Goal: Entertainment & Leisure: Consume media (video, audio)

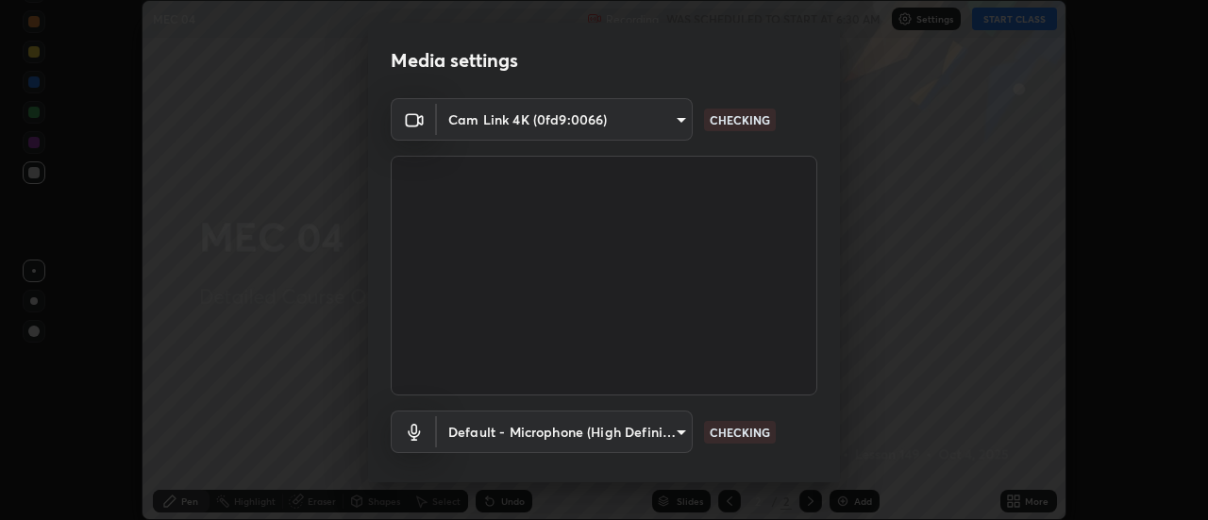
scroll to position [99, 0]
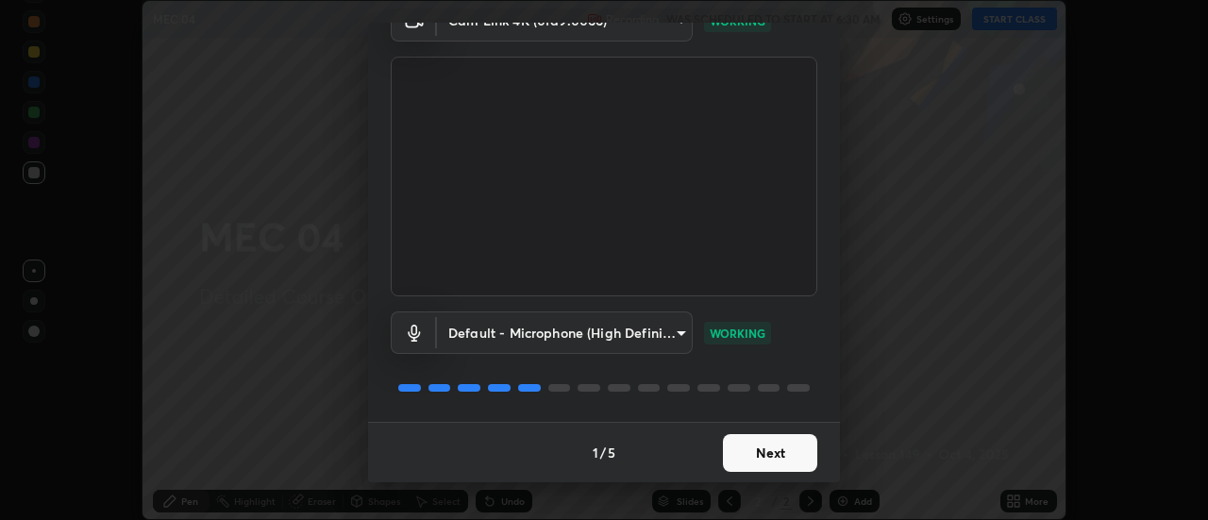
click at [770, 455] on button "Next" at bounding box center [770, 453] width 94 height 38
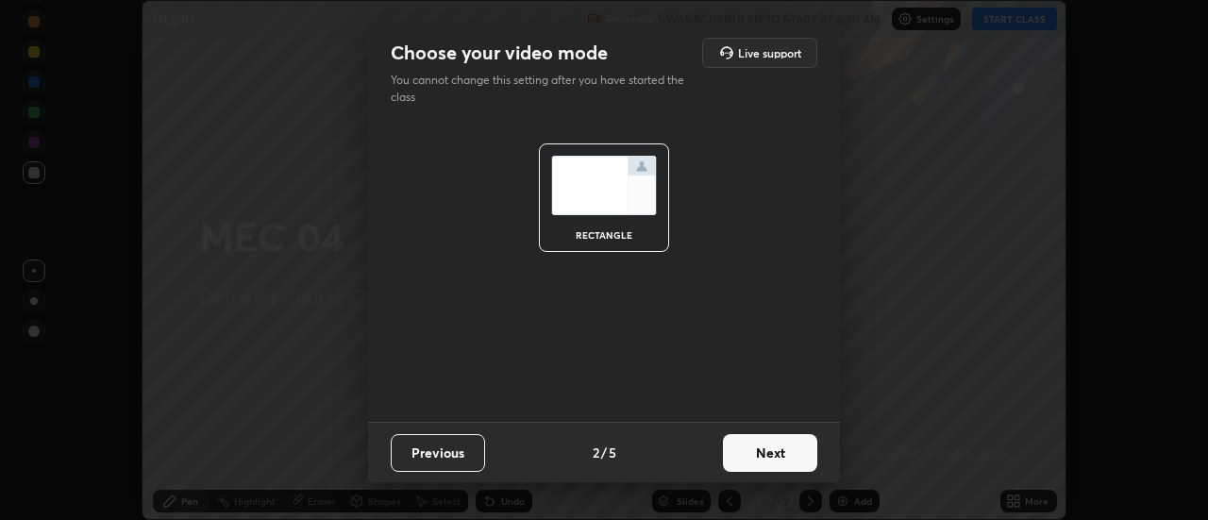
click at [777, 453] on button "Next" at bounding box center [770, 453] width 94 height 38
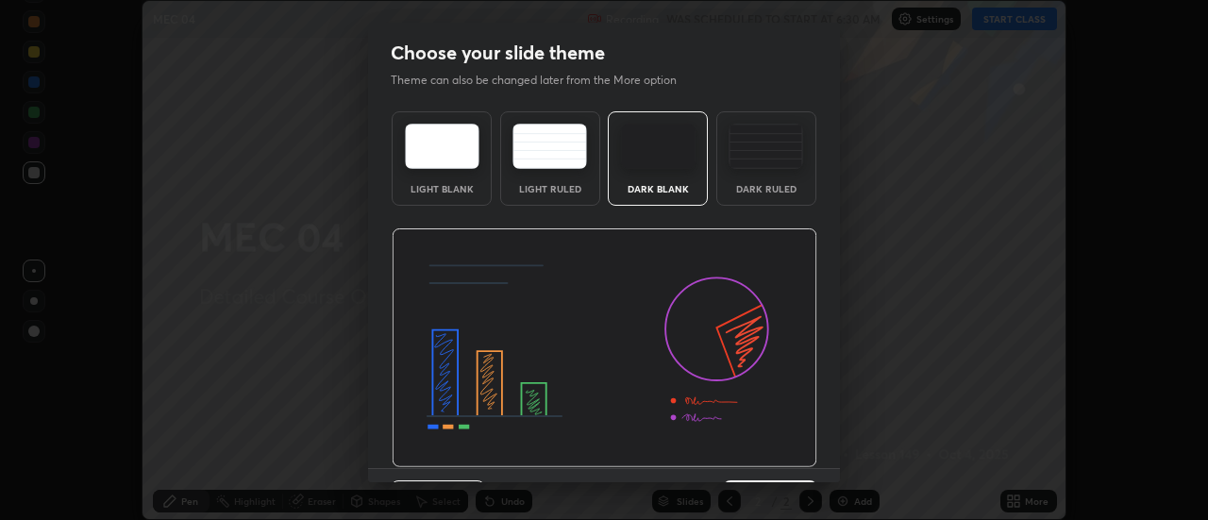
scroll to position [46, 0]
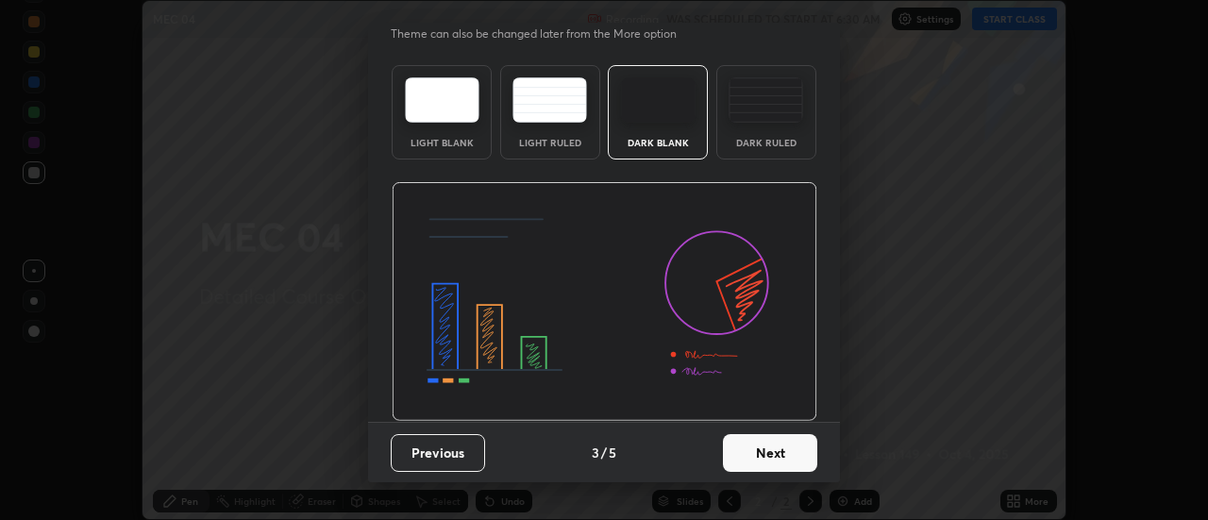
click at [784, 463] on button "Next" at bounding box center [770, 453] width 94 height 38
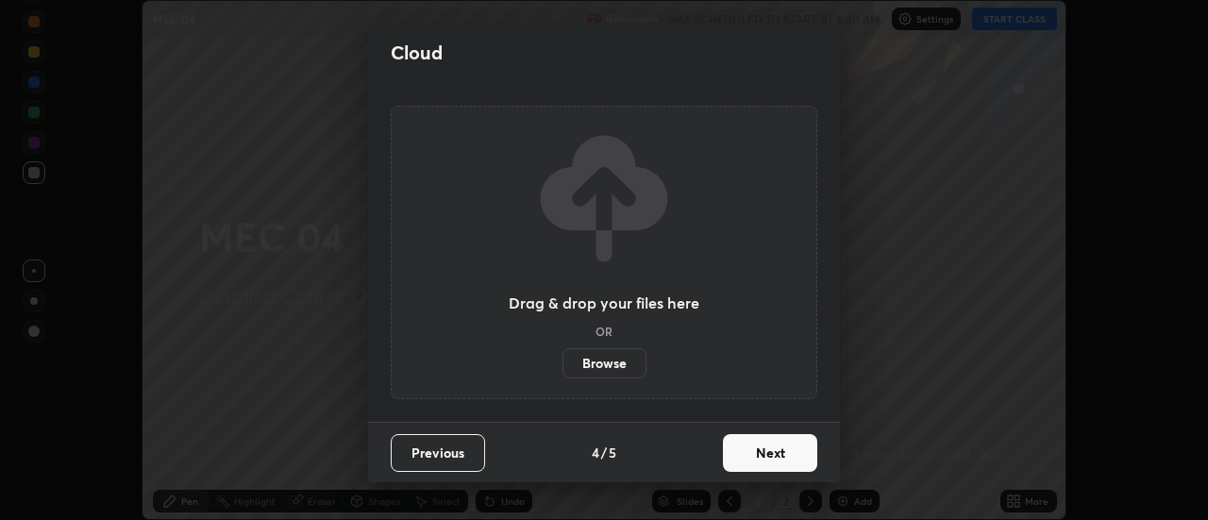
scroll to position [0, 0]
click at [778, 461] on button "Next" at bounding box center [770, 453] width 94 height 38
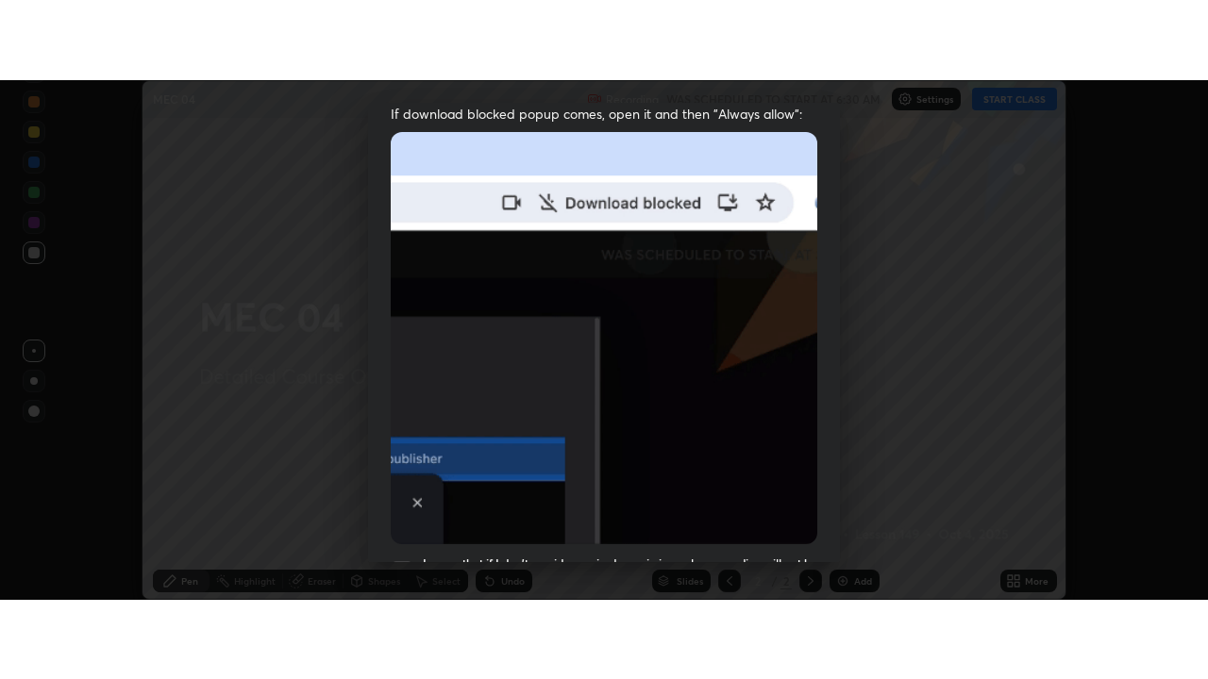
scroll to position [484, 0]
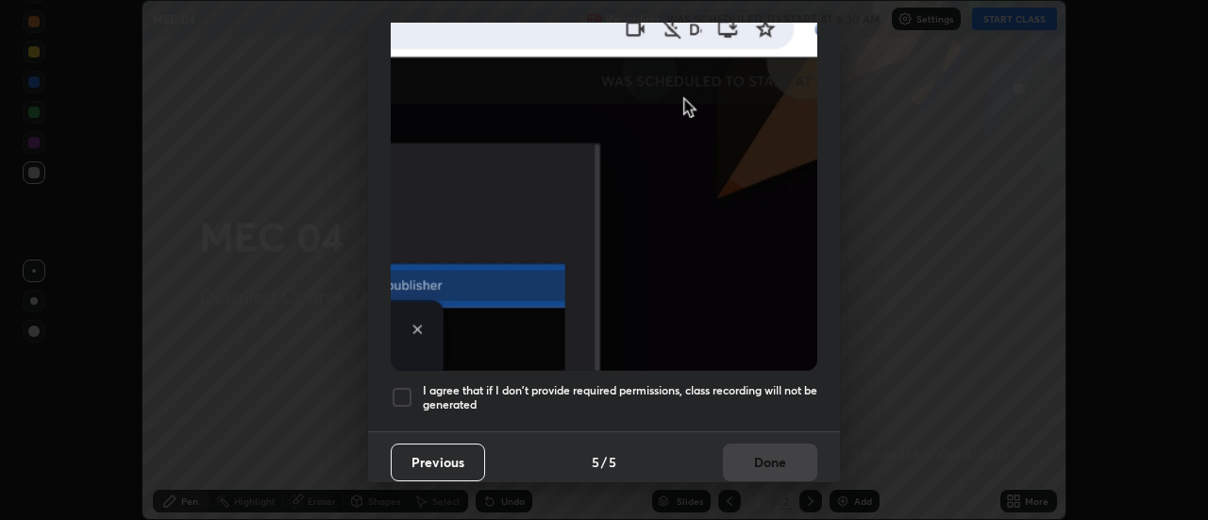
click at [404, 386] on div at bounding box center [402, 397] width 23 height 23
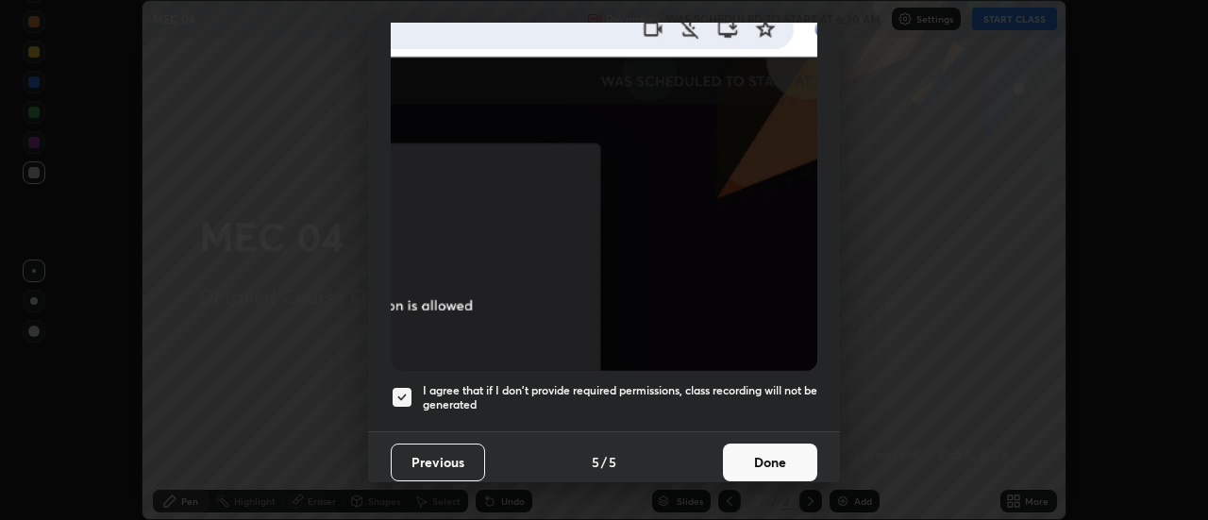
click at [777, 455] on button "Done" at bounding box center [770, 462] width 94 height 38
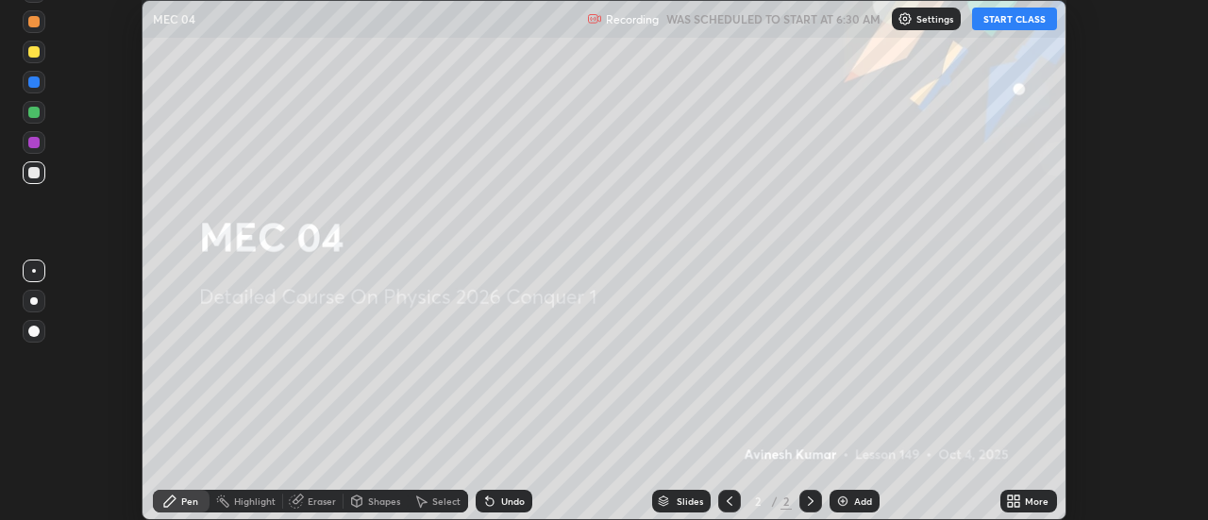
click at [1021, 24] on button "START CLASS" at bounding box center [1014, 19] width 85 height 23
click at [1017, 504] on icon at bounding box center [1017, 504] width 5 height 5
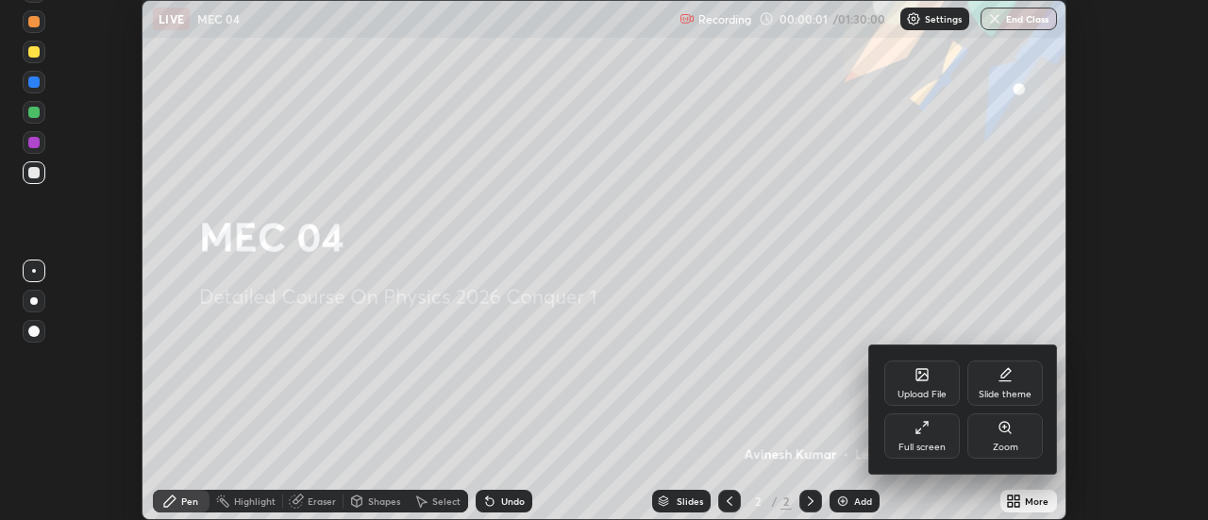
click at [923, 428] on icon at bounding box center [921, 427] width 15 height 15
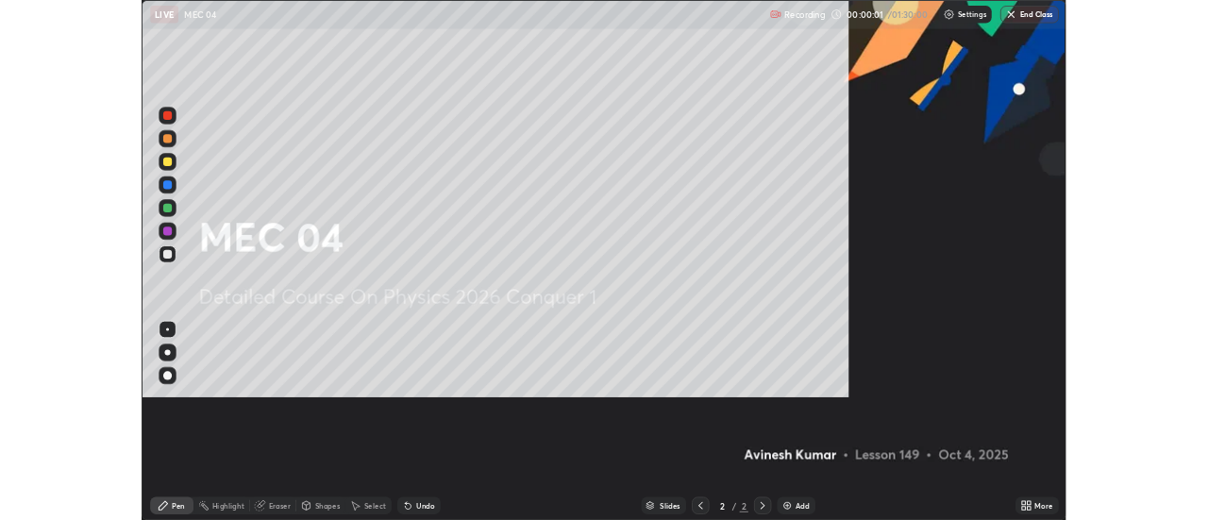
scroll to position [679, 1208]
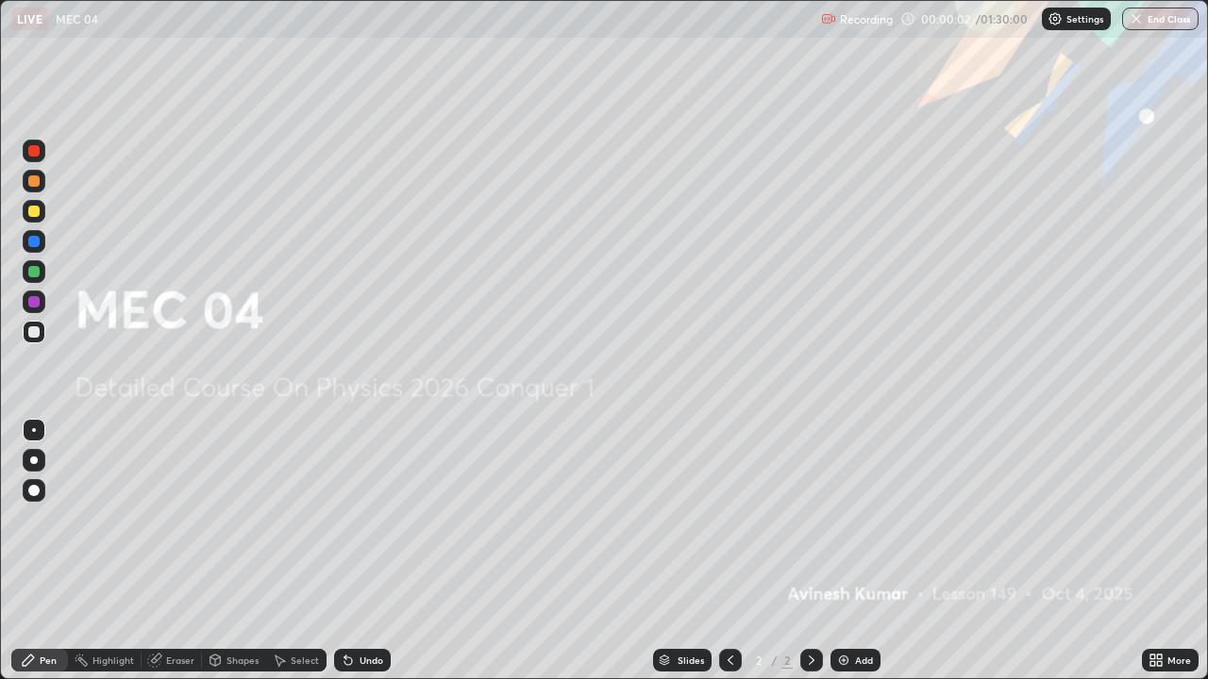
click at [842, 519] on img at bounding box center [843, 660] width 15 height 15
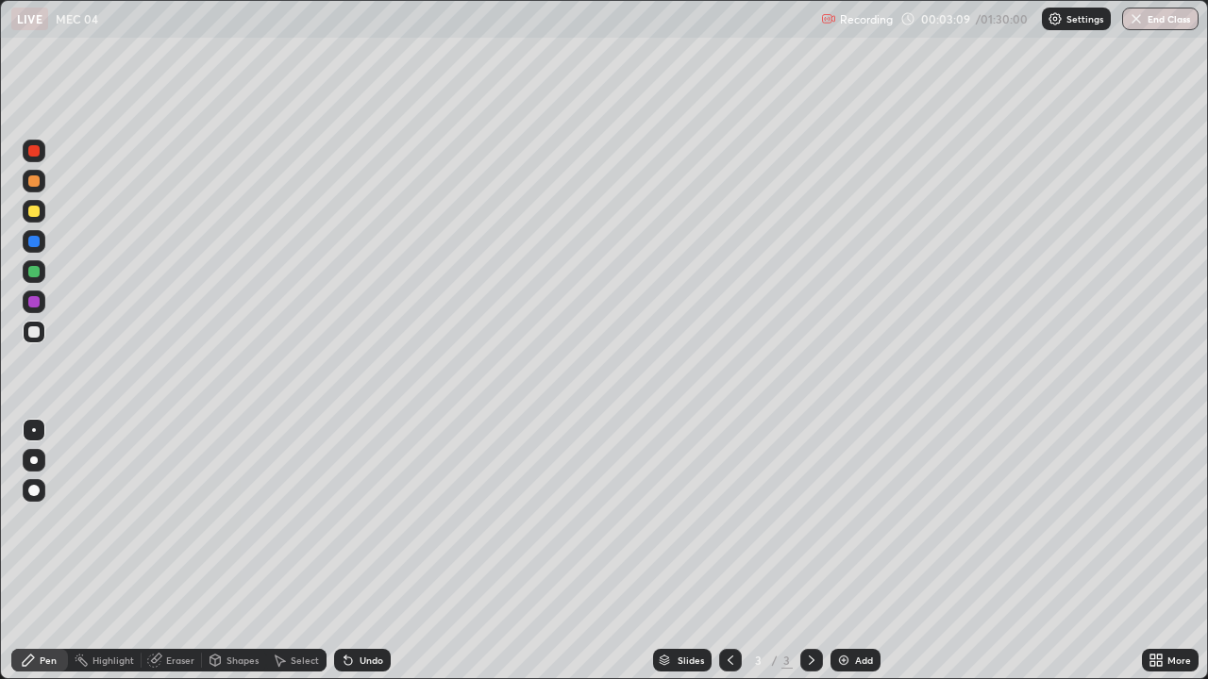
click at [35, 188] on div at bounding box center [34, 181] width 23 height 23
click at [172, 519] on div "Eraser" at bounding box center [180, 660] width 28 height 9
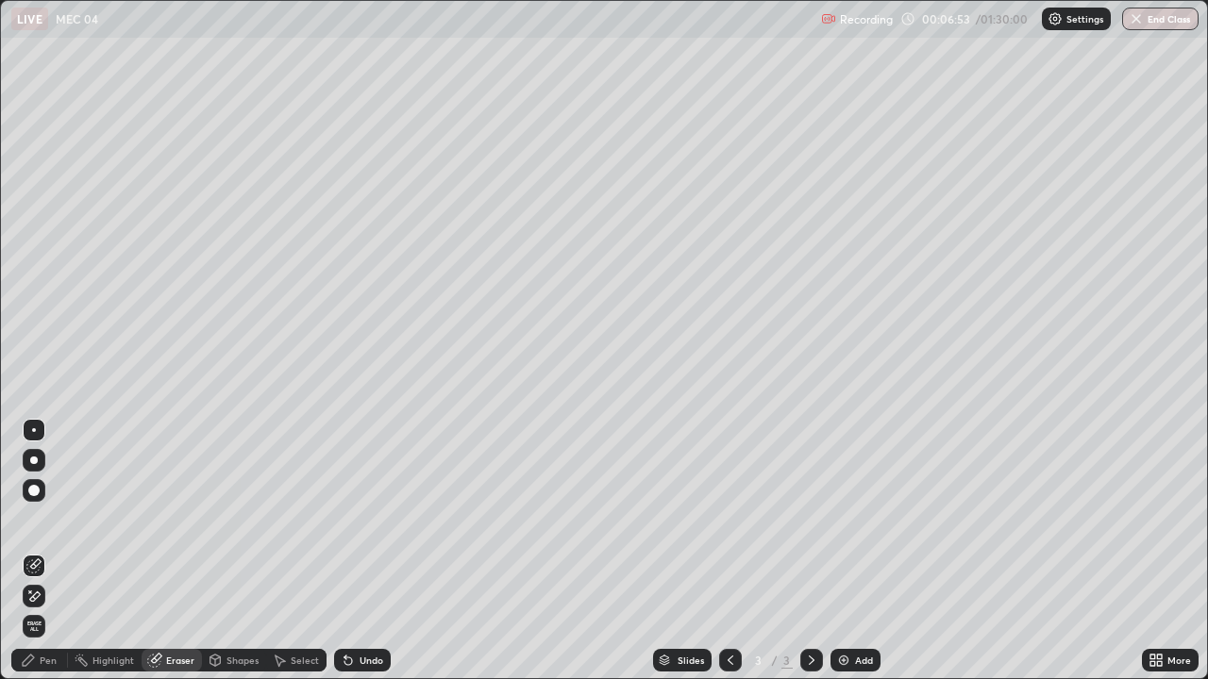
click at [50, 519] on div "Pen" at bounding box center [48, 660] width 17 height 9
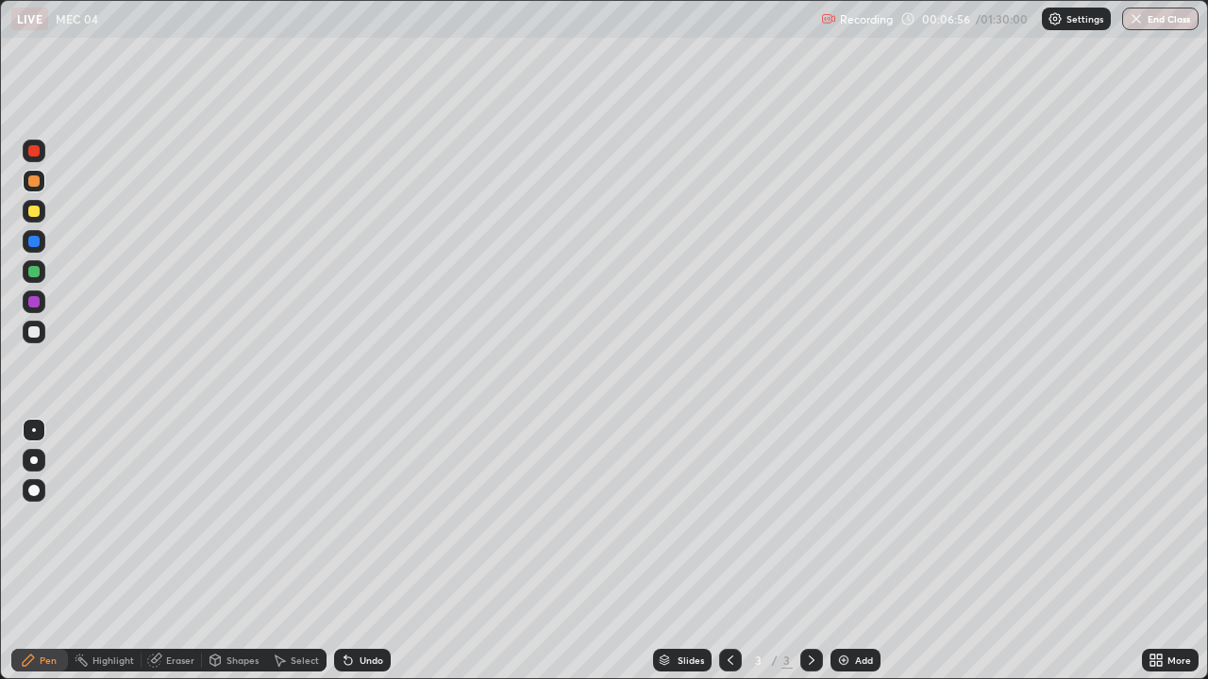
click at [174, 519] on div "Eraser" at bounding box center [180, 660] width 28 height 9
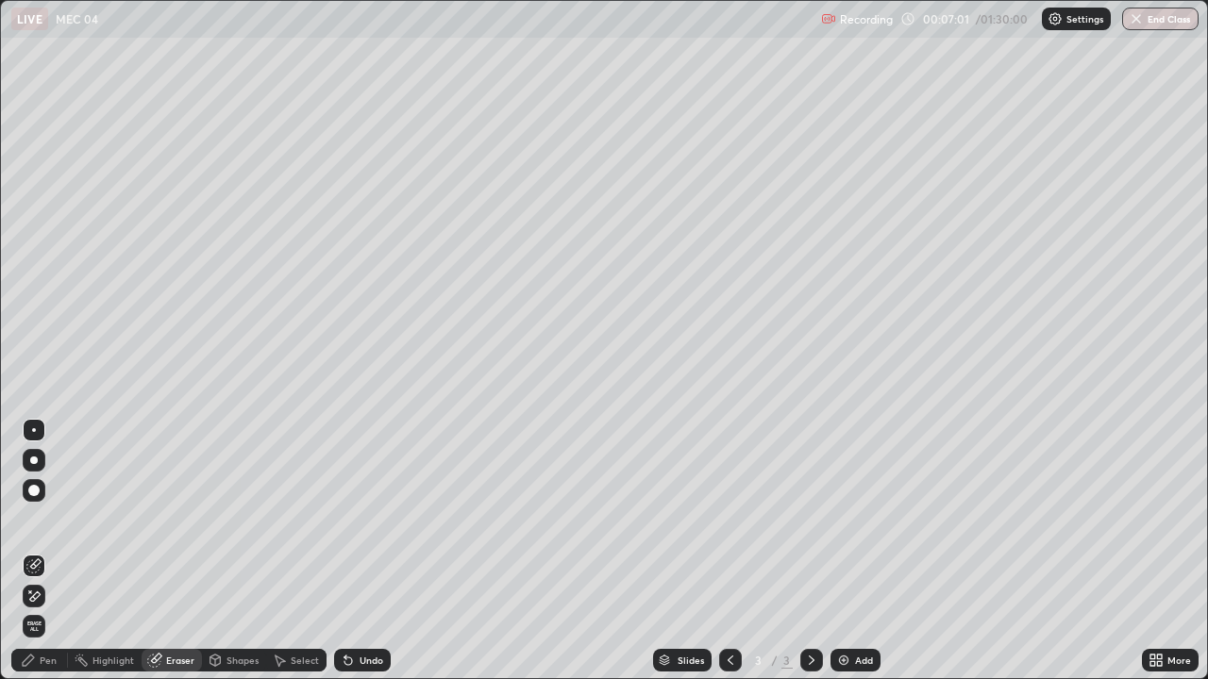
click at [51, 519] on div "Pen" at bounding box center [48, 660] width 17 height 9
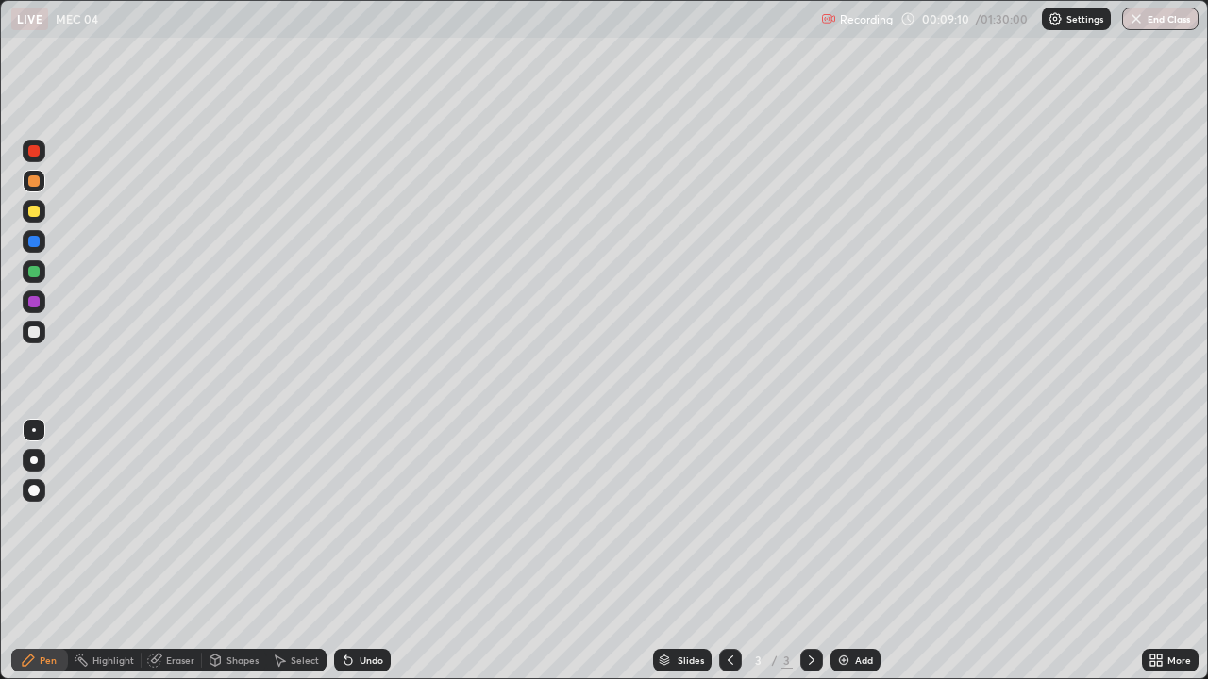
click at [841, 519] on img at bounding box center [843, 660] width 15 height 15
click at [32, 275] on div at bounding box center [33, 271] width 11 height 11
click at [843, 519] on img at bounding box center [843, 660] width 15 height 15
click at [32, 305] on div at bounding box center [33, 301] width 11 height 11
click at [847, 519] on img at bounding box center [843, 660] width 15 height 15
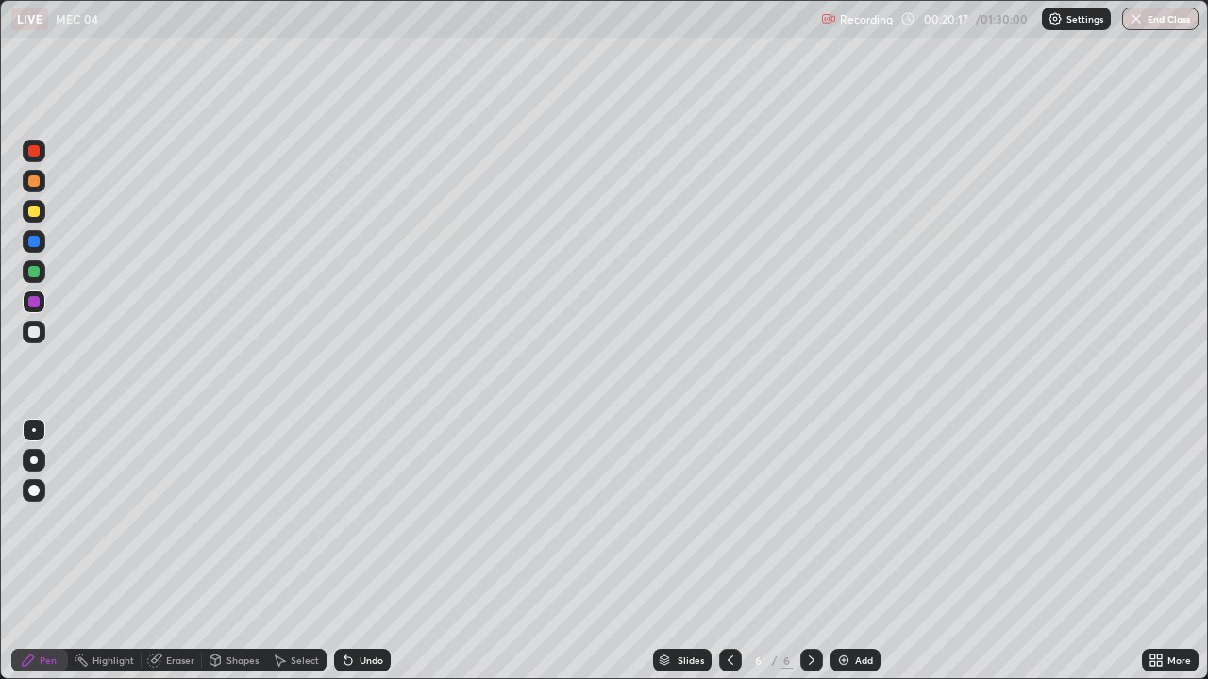
click at [163, 519] on div "Eraser" at bounding box center [172, 660] width 60 height 23
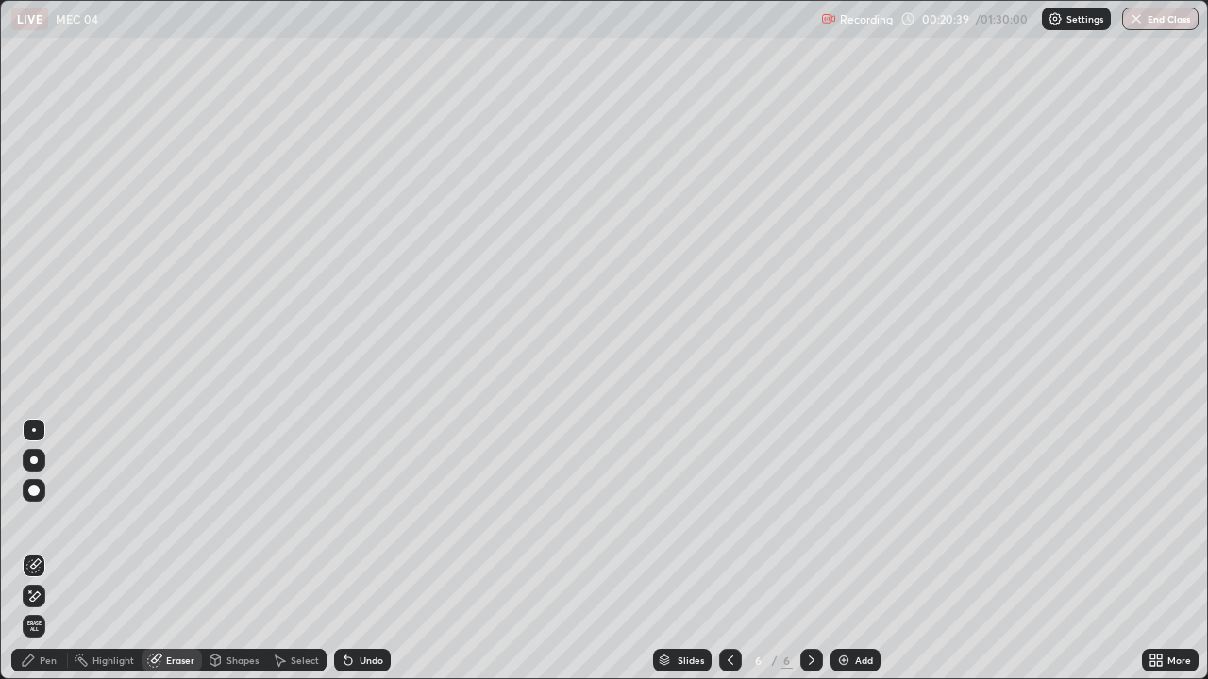
click at [48, 519] on div "Pen" at bounding box center [48, 660] width 17 height 9
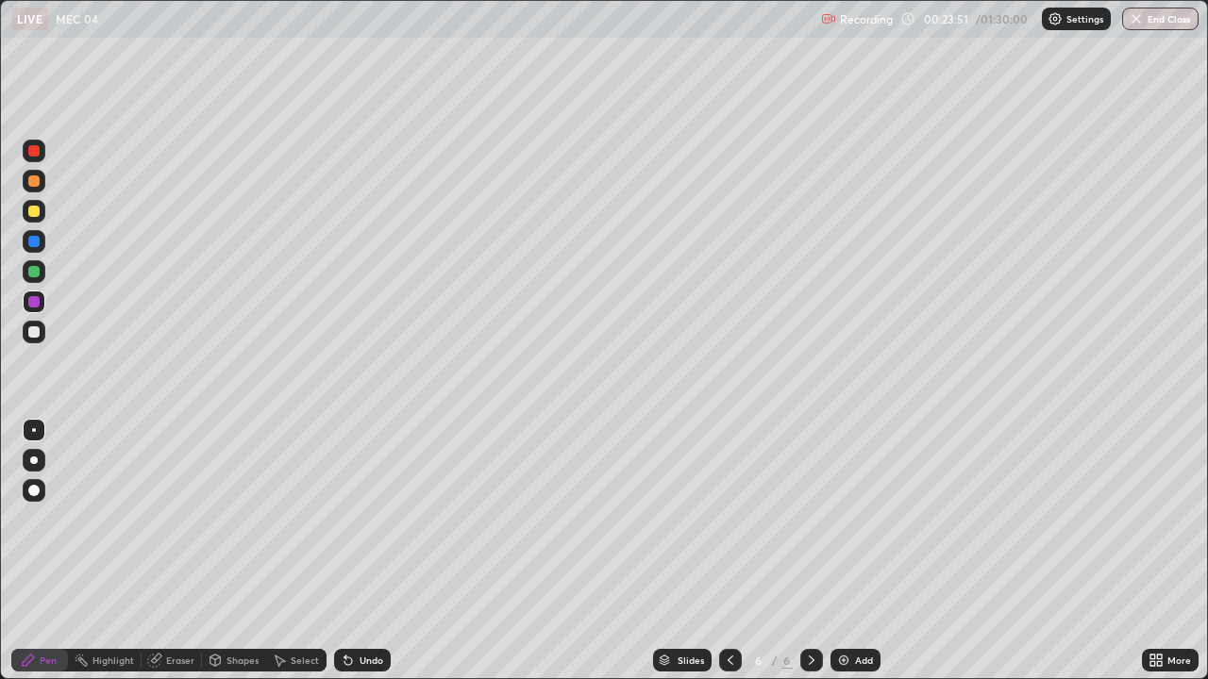
click at [840, 519] on img at bounding box center [843, 660] width 15 height 15
click at [37, 337] on div at bounding box center [33, 331] width 11 height 11
click at [30, 306] on div at bounding box center [33, 301] width 11 height 11
click at [844, 519] on img at bounding box center [843, 660] width 15 height 15
click at [35, 276] on div at bounding box center [33, 271] width 11 height 11
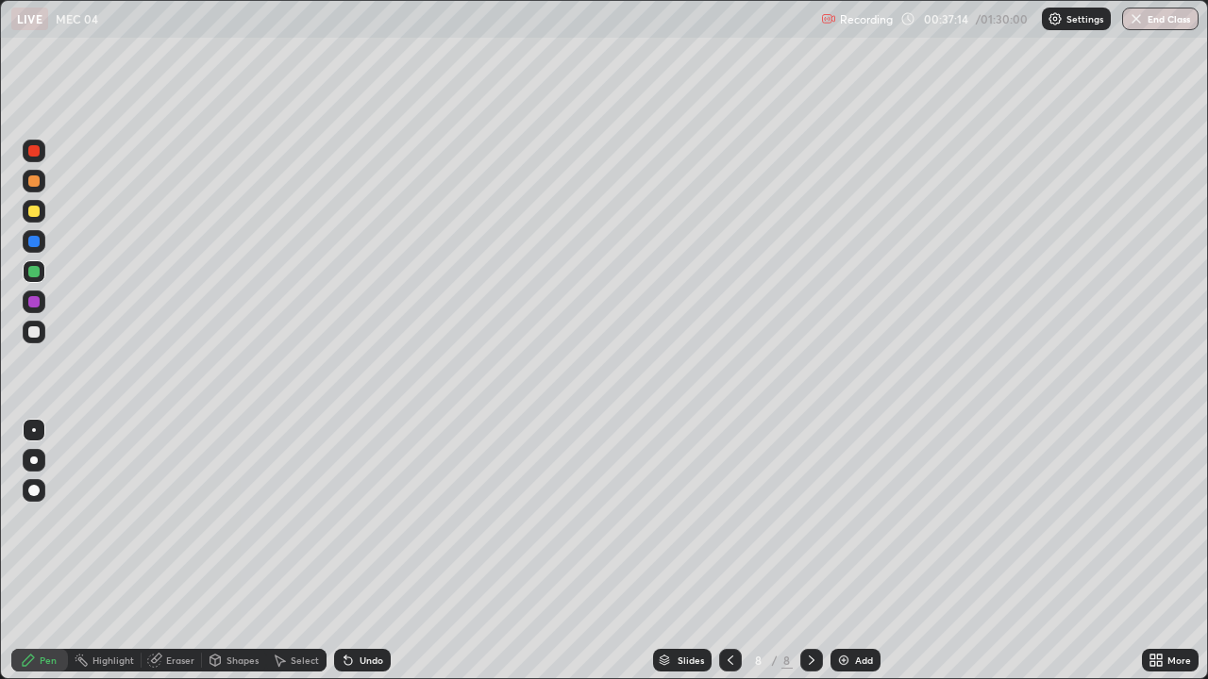
click at [172, 519] on div "Eraser" at bounding box center [180, 660] width 28 height 9
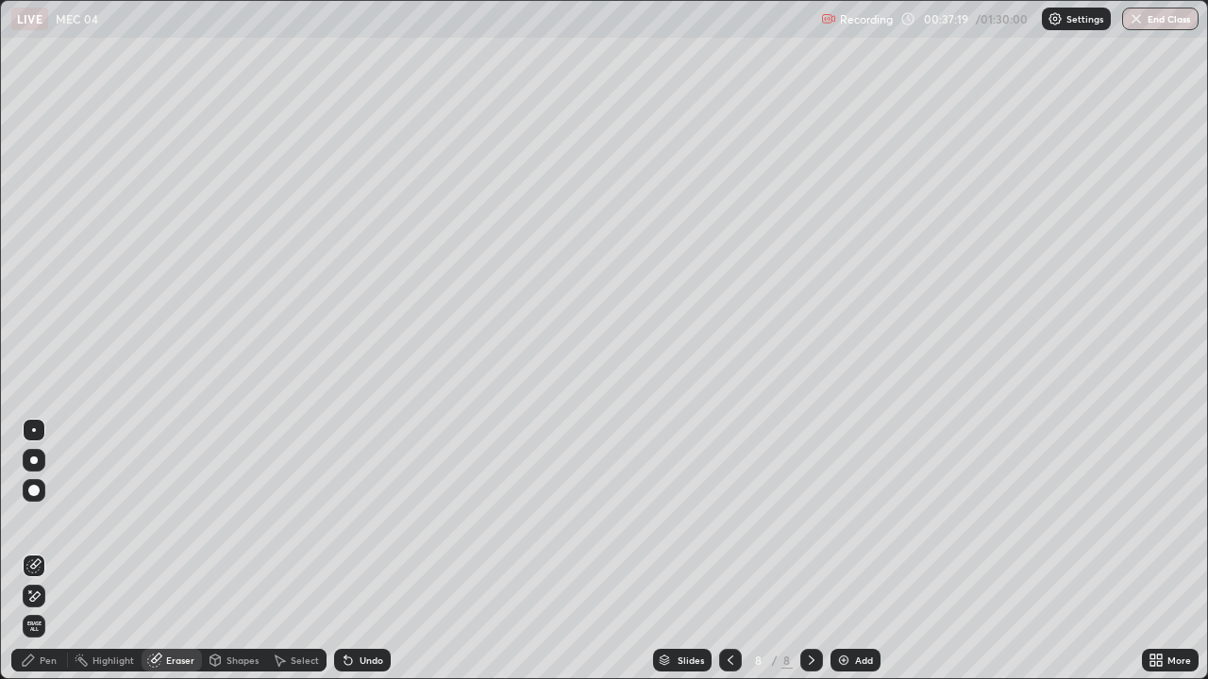
click at [51, 519] on div "Pen" at bounding box center [48, 660] width 17 height 9
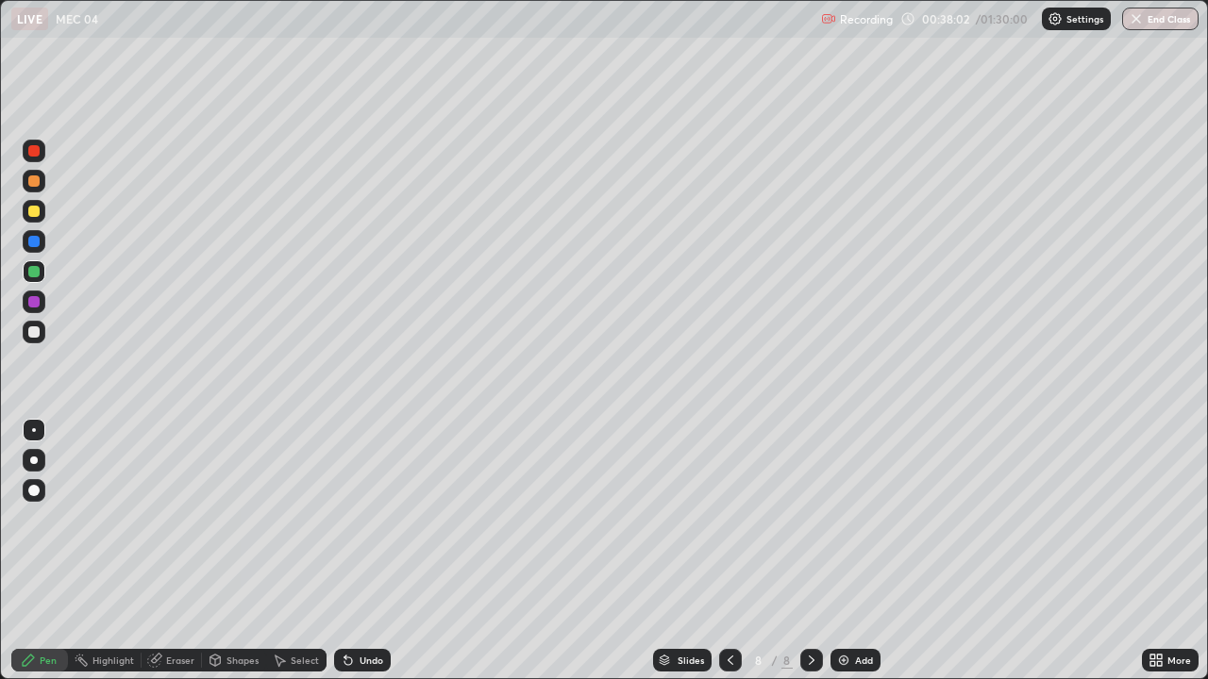
click at [34, 212] on div at bounding box center [33, 211] width 11 height 11
click at [38, 336] on div at bounding box center [33, 331] width 11 height 11
click at [841, 519] on img at bounding box center [843, 660] width 15 height 15
click at [35, 183] on div at bounding box center [33, 180] width 11 height 11
click at [35, 335] on div at bounding box center [33, 331] width 11 height 11
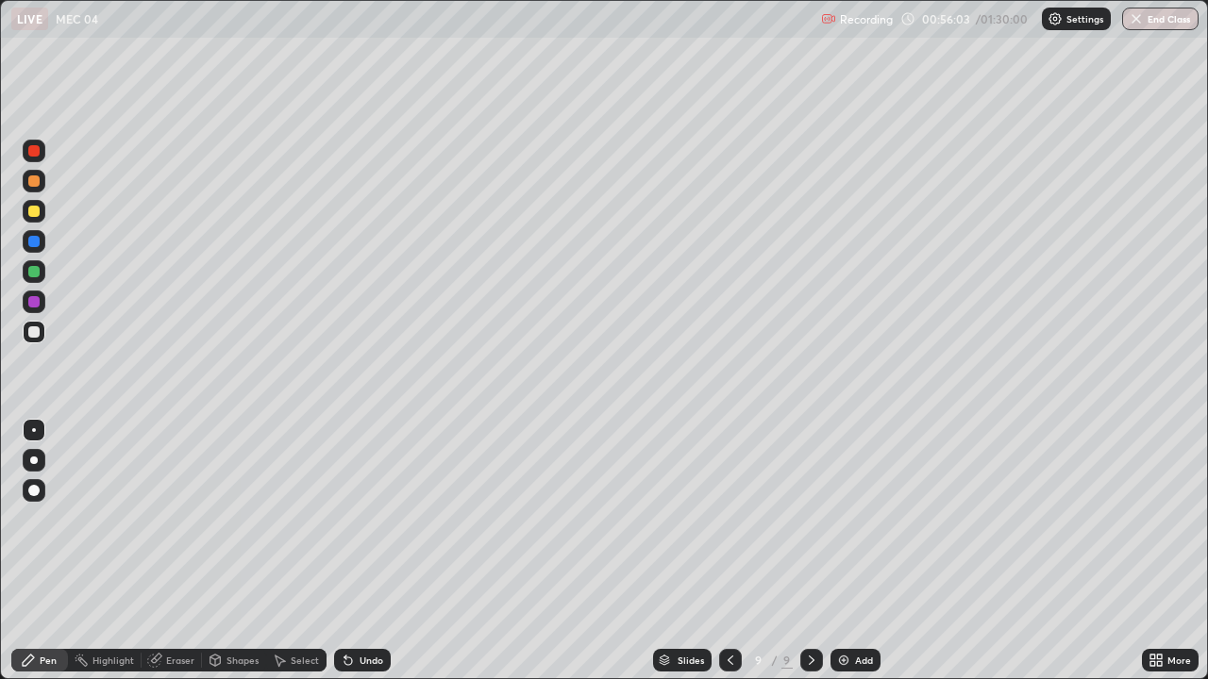
click at [844, 519] on img at bounding box center [843, 660] width 15 height 15
click at [32, 272] on div at bounding box center [33, 271] width 11 height 11
click at [34, 184] on div at bounding box center [33, 180] width 11 height 11
click at [33, 274] on div at bounding box center [33, 271] width 11 height 11
click at [33, 184] on div at bounding box center [33, 180] width 11 height 11
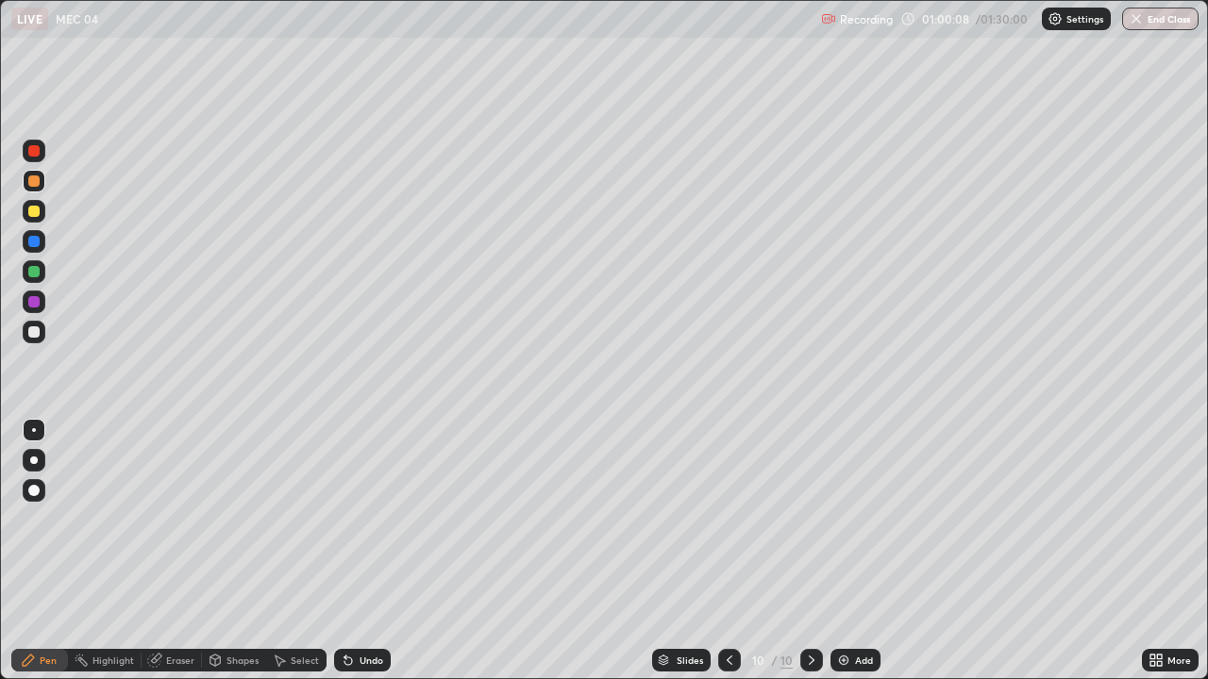
click at [39, 332] on div at bounding box center [33, 331] width 11 height 11
click at [842, 519] on img at bounding box center [843, 660] width 15 height 15
click at [34, 214] on div at bounding box center [33, 211] width 11 height 11
click at [31, 334] on div at bounding box center [33, 331] width 11 height 11
click at [35, 302] on div at bounding box center [33, 301] width 11 height 11
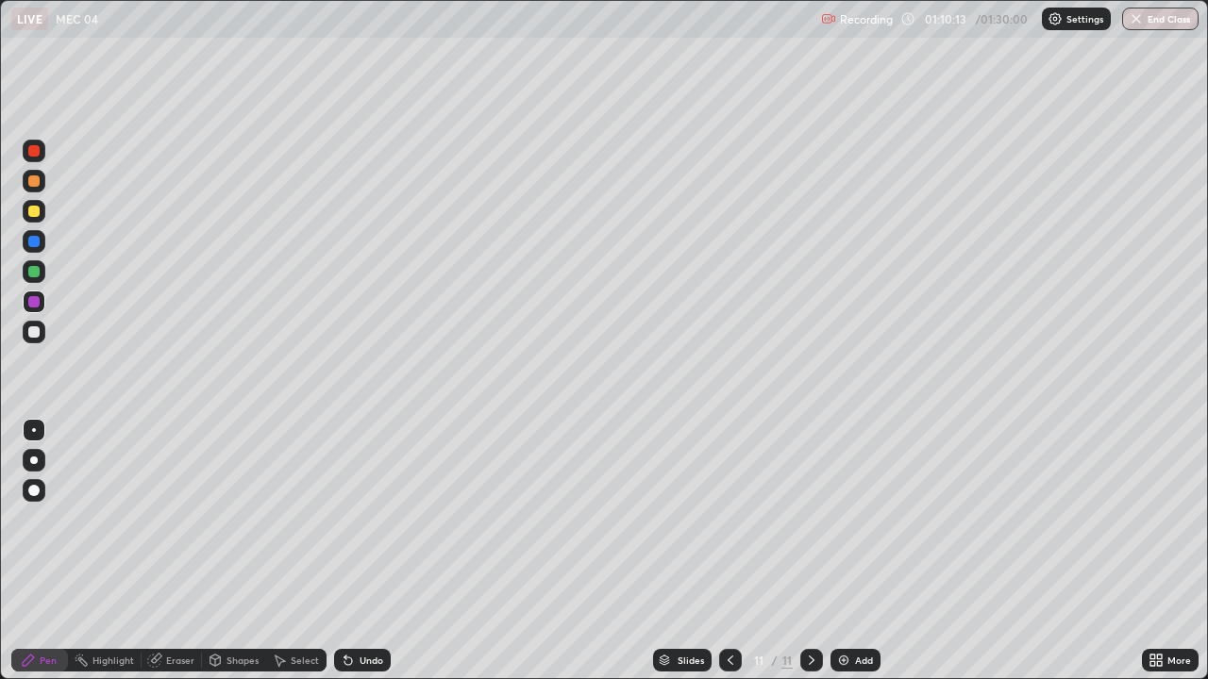
click at [843, 519] on img at bounding box center [843, 660] width 15 height 15
click at [32, 333] on div at bounding box center [33, 331] width 11 height 11
click at [31, 276] on div at bounding box center [33, 271] width 11 height 11
click at [35, 332] on div at bounding box center [33, 331] width 11 height 11
click at [1164, 15] on button "End Class" at bounding box center [1160, 19] width 76 height 23
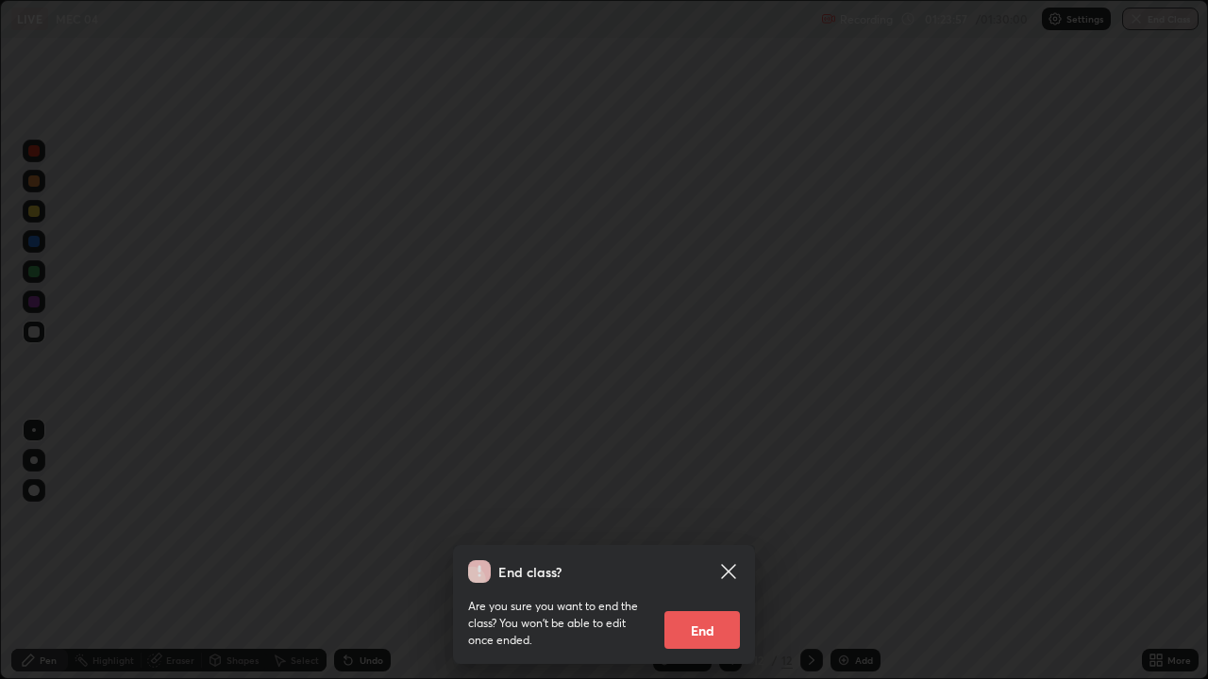
click at [714, 519] on button "End" at bounding box center [701, 630] width 75 height 38
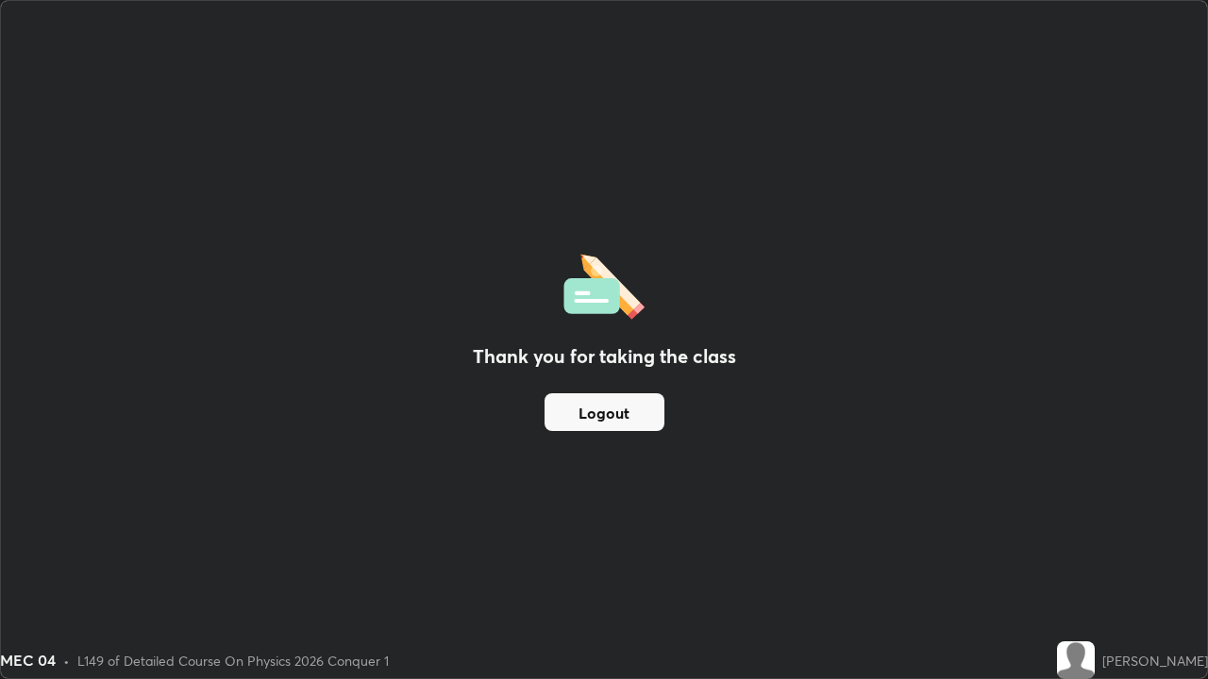
click at [640, 405] on button "Logout" at bounding box center [604, 412] width 120 height 38
click at [635, 423] on button "Logout" at bounding box center [604, 412] width 120 height 38
click at [637, 418] on button "Logout" at bounding box center [604, 412] width 120 height 38
click at [637, 420] on button "Logout" at bounding box center [604, 412] width 120 height 38
click at [640, 416] on button "Logout" at bounding box center [604, 412] width 120 height 38
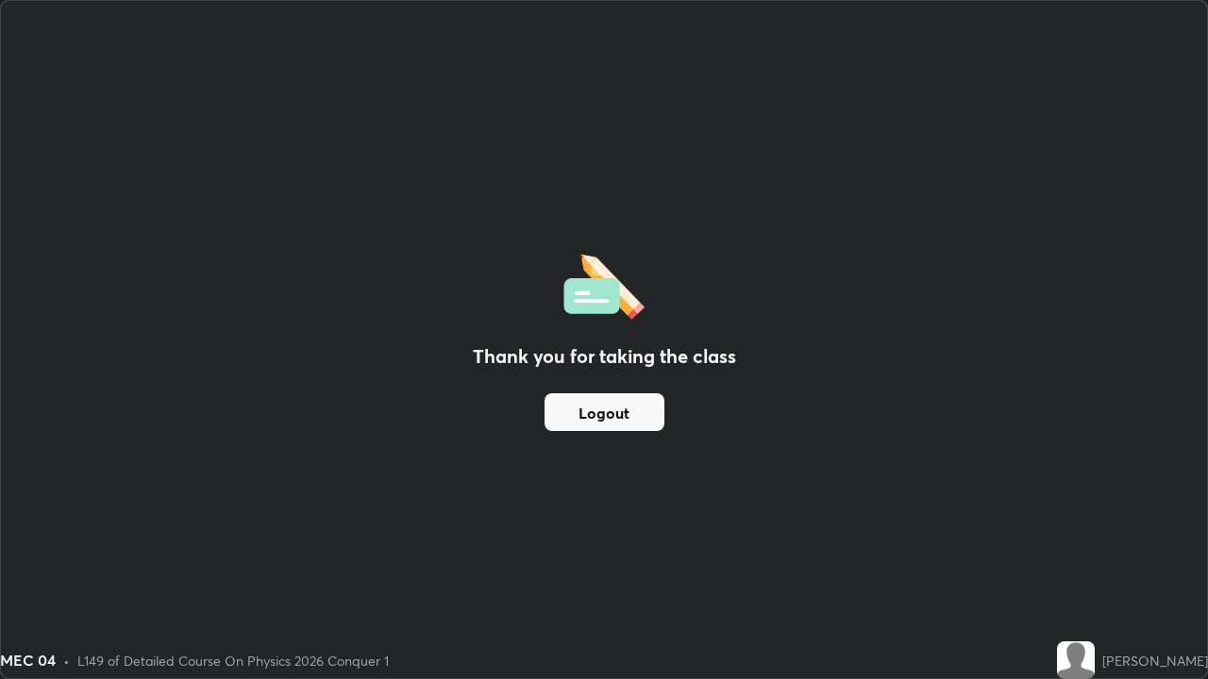
click at [643, 410] on button "Logout" at bounding box center [604, 412] width 120 height 38
click at [641, 405] on button "Logout" at bounding box center [604, 412] width 120 height 38
click at [644, 399] on button "Logout" at bounding box center [604, 412] width 120 height 38
click at [644, 396] on button "Logout" at bounding box center [604, 412] width 120 height 38
click at [642, 396] on button "Logout" at bounding box center [604, 412] width 120 height 38
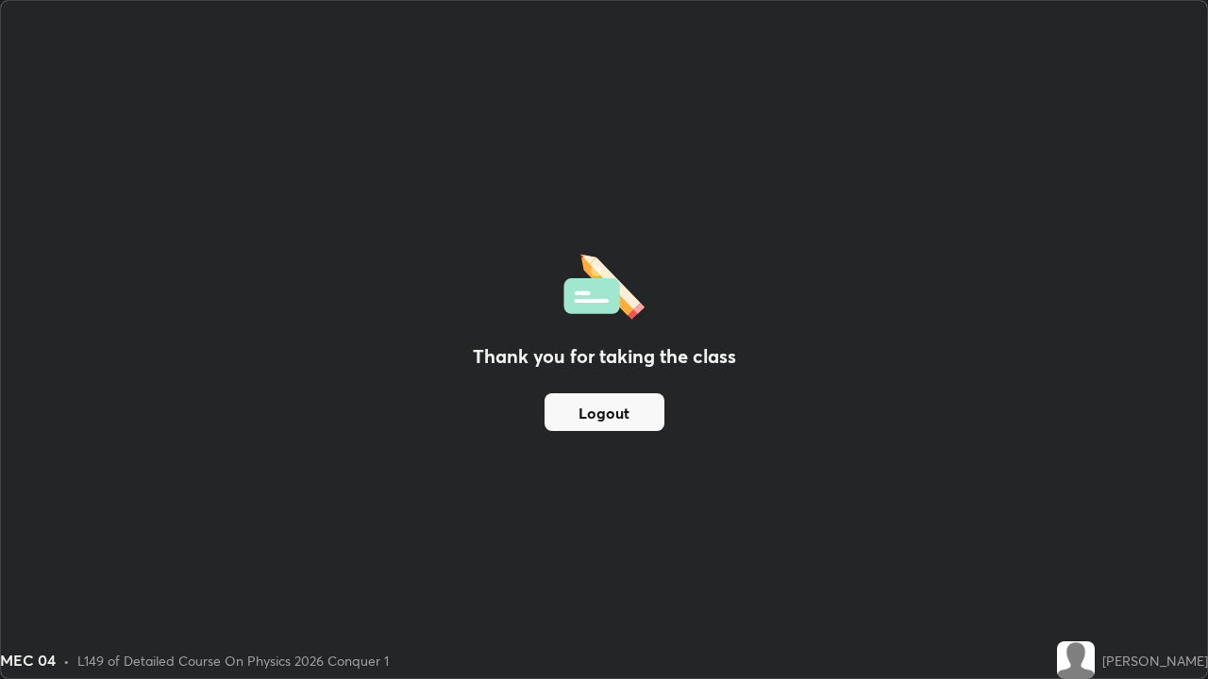
click at [635, 398] on button "Logout" at bounding box center [604, 412] width 120 height 38
click at [631, 395] on button "Logout" at bounding box center [604, 412] width 120 height 38
click at [626, 404] on button "Logout" at bounding box center [604, 412] width 120 height 38
click at [627, 405] on button "Logout" at bounding box center [604, 412] width 120 height 38
click at [620, 407] on button "Logout" at bounding box center [604, 412] width 120 height 38
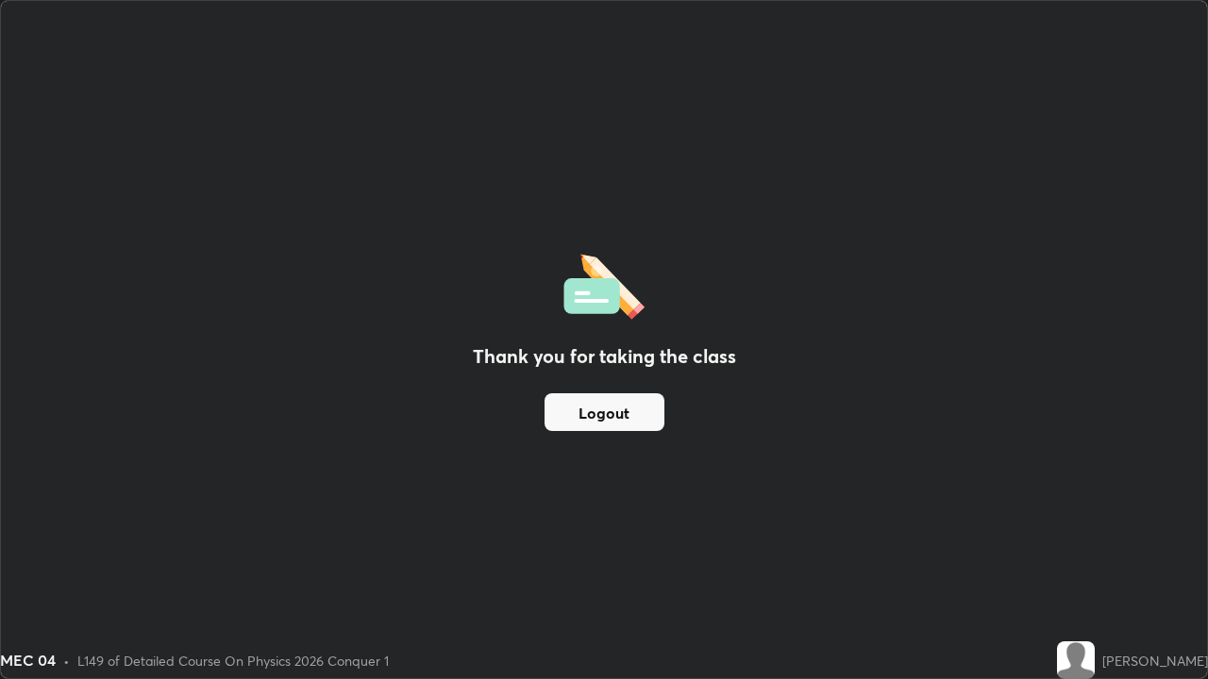
click at [604, 407] on button "Logout" at bounding box center [604, 412] width 120 height 38
click at [647, 413] on button "Logout" at bounding box center [604, 412] width 120 height 38
click at [614, 410] on button "Logout" at bounding box center [604, 412] width 120 height 38
click at [643, 416] on button "Logout" at bounding box center [604, 412] width 120 height 38
click at [642, 417] on button "Logout" at bounding box center [604, 412] width 120 height 38
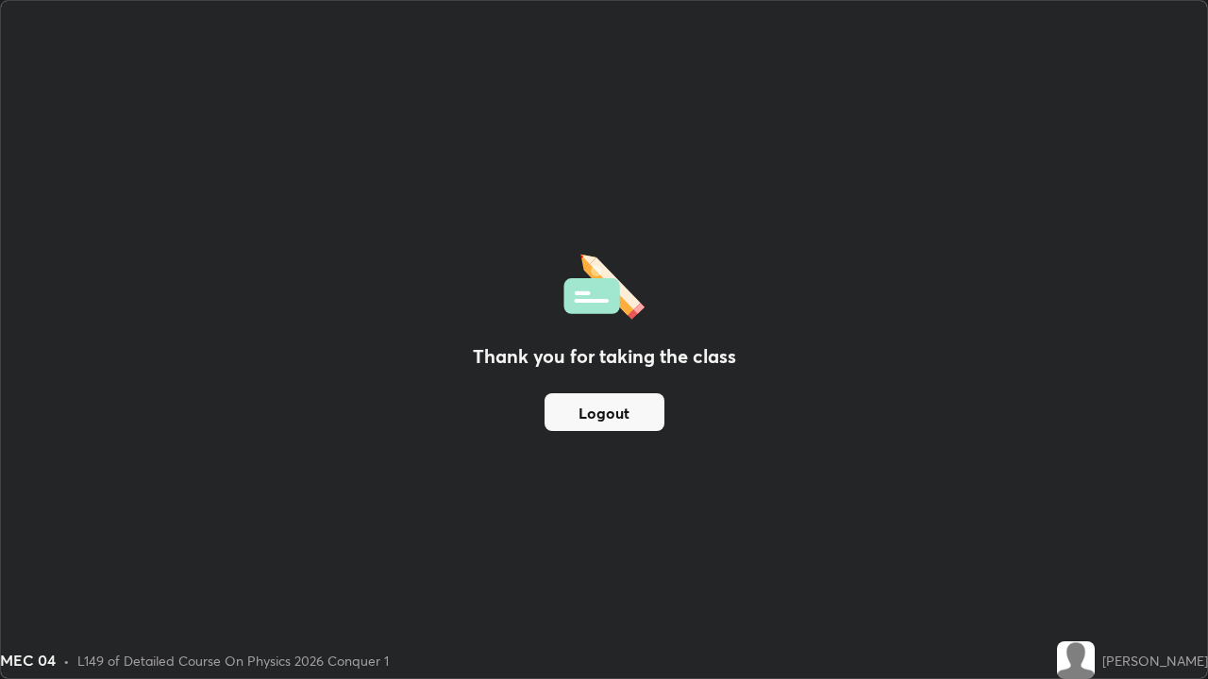
click at [640, 419] on button "Logout" at bounding box center [604, 412] width 120 height 38
click at [640, 421] on button "Logout" at bounding box center [604, 412] width 120 height 38
click at [642, 422] on button "Logout" at bounding box center [604, 412] width 120 height 38
click at [897, 282] on div "Thank you for taking the class Logout" at bounding box center [604, 339] width 1206 height 677
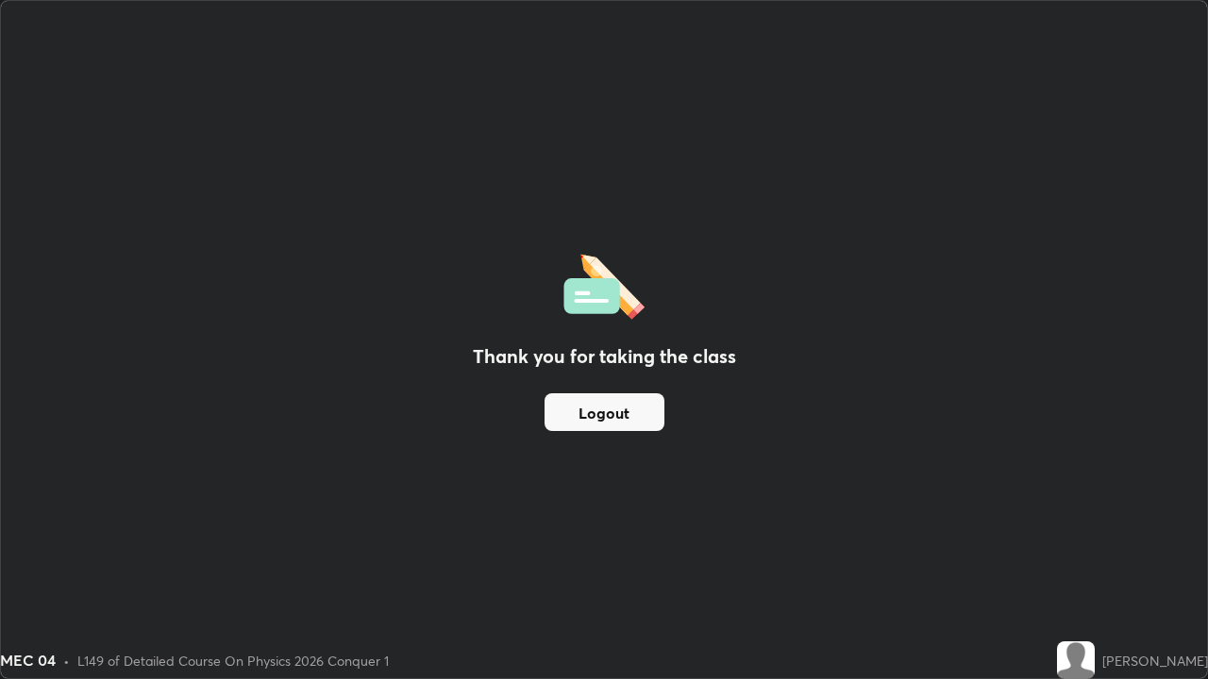
click at [899, 284] on div "Thank you for taking the class Logout" at bounding box center [604, 339] width 1206 height 677
click at [897, 284] on div "Thank you for taking the class Logout" at bounding box center [604, 339] width 1206 height 677
click at [899, 287] on div "Thank you for taking the class Logout" at bounding box center [604, 339] width 1206 height 677
click at [1094, 519] on img at bounding box center [1076, 661] width 38 height 38
click at [1134, 519] on div "[PERSON_NAME]" at bounding box center [1155, 661] width 106 height 20
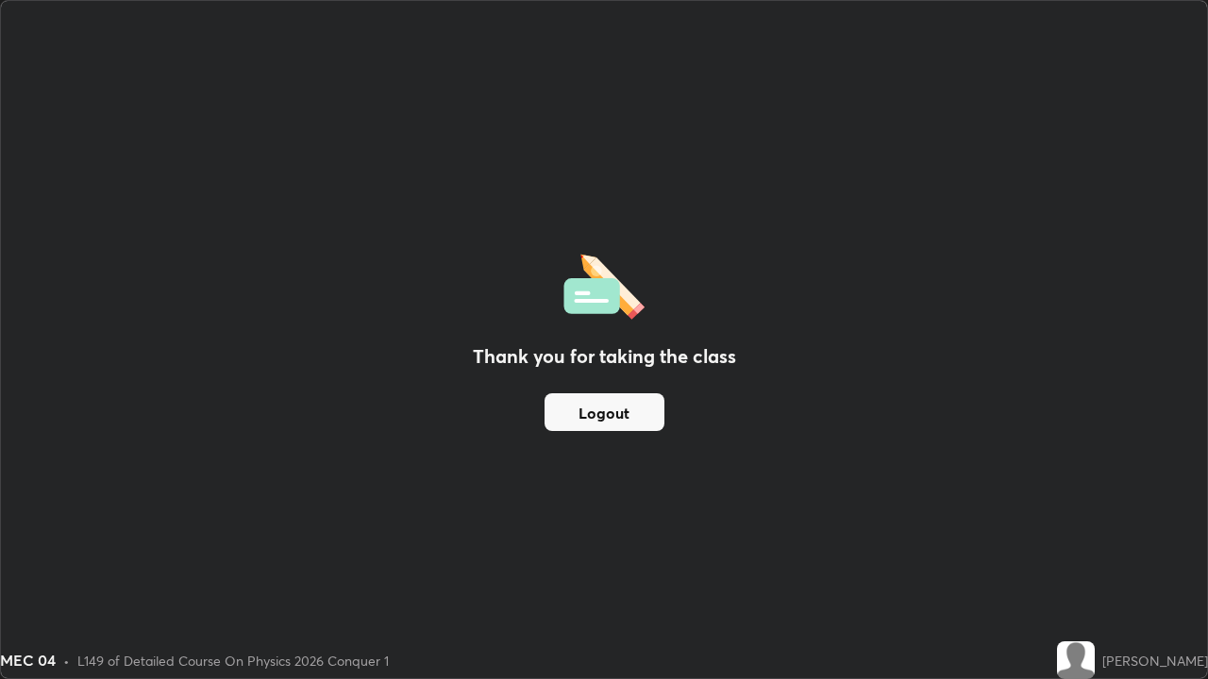
click at [1094, 519] on img at bounding box center [1076, 661] width 38 height 38
click at [1085, 519] on img at bounding box center [1076, 661] width 38 height 38
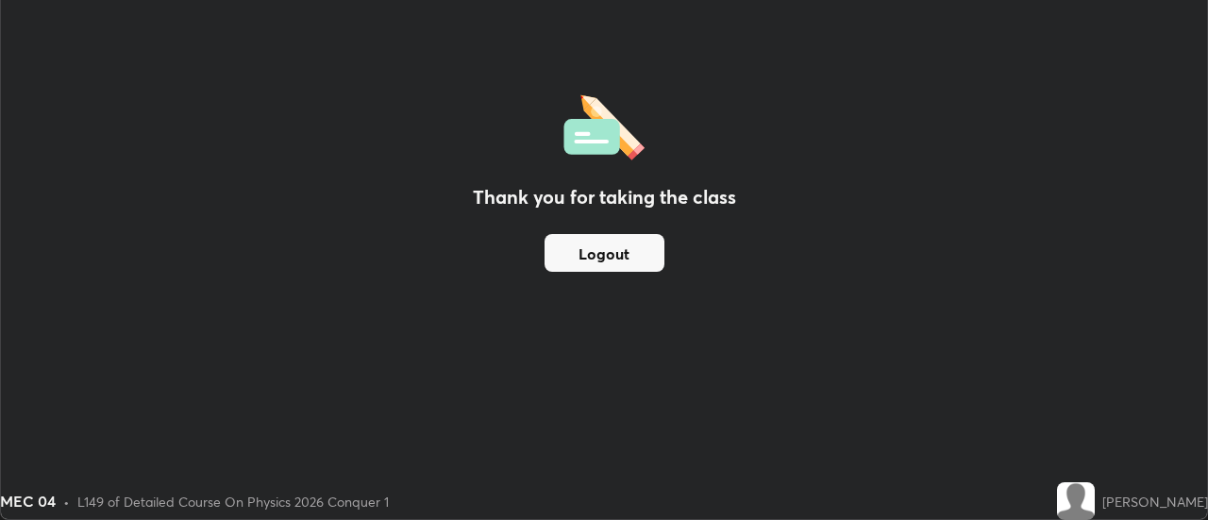
scroll to position [93833, 93146]
